Goal: Check status: Check status

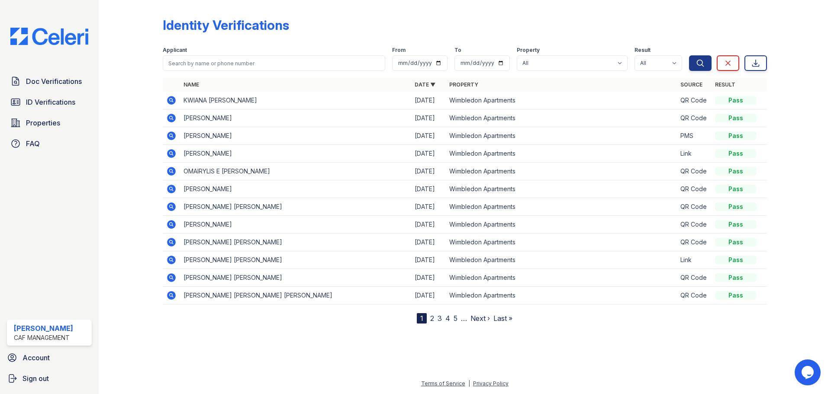
drag, startPoint x: 170, startPoint y: 101, endPoint x: 406, endPoint y: 48, distance: 242.4
click at [170, 101] on icon at bounding box center [171, 100] width 10 height 10
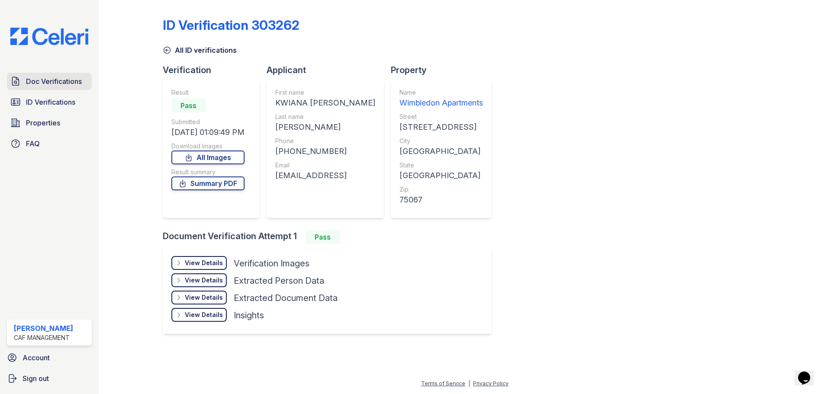
click at [65, 74] on link "Doc Verifications" at bounding box center [49, 81] width 85 height 17
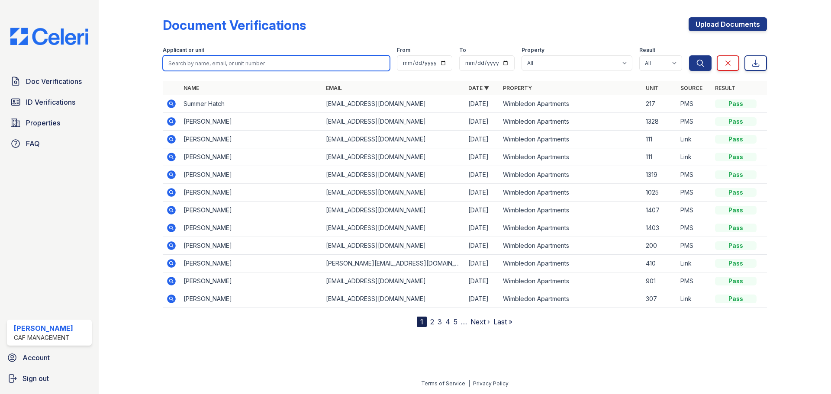
click at [211, 58] on input "search" at bounding box center [276, 63] width 227 height 16
type input "[PERSON_NAME]"
click at [689, 55] on button "Search" at bounding box center [700, 63] width 23 height 16
